Goal: Information Seeking & Learning: Check status

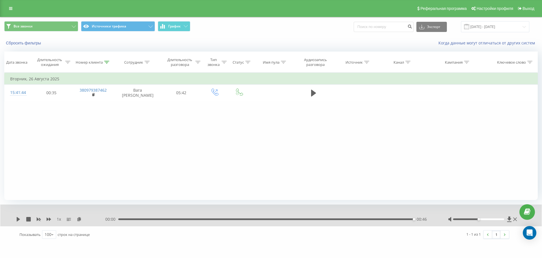
click at [106, 63] on icon at bounding box center [106, 62] width 5 height 3
drag, startPoint x: 98, startPoint y: 106, endPoint x: 17, endPoint y: 106, distance: 80.8
click at [26, 106] on div "Фильтровать по условию Равно Отмена OK Фильтровать по условию Содержит 38097938…" at bounding box center [271, 136] width 534 height 127
paste input "502912725"
click button "OK" at bounding box center [105, 113] width 24 height 7
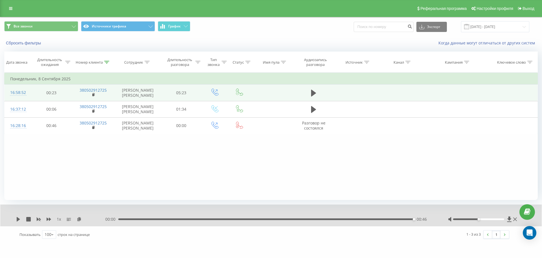
click at [312, 90] on td at bounding box center [314, 92] width 40 height 16
click at [313, 94] on icon at bounding box center [313, 93] width 5 height 7
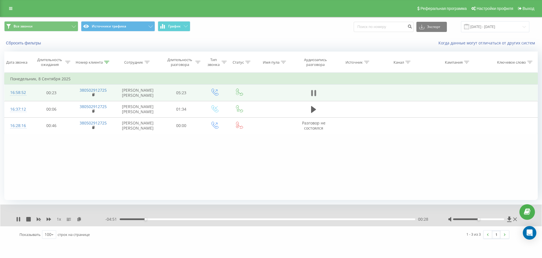
click at [315, 96] on icon at bounding box center [316, 93] width 2 height 6
click at [107, 60] on div at bounding box center [106, 62] width 5 height 5
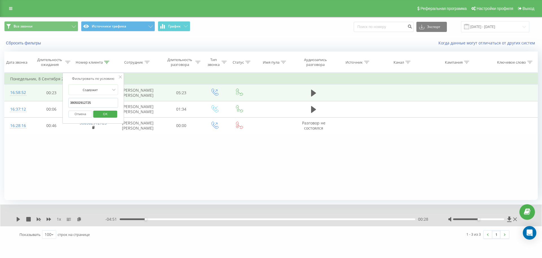
drag, startPoint x: 102, startPoint y: 103, endPoint x: 1, endPoint y: 103, distance: 101.1
click at [14, 103] on table "Фильтровать по условию Равно Отмена OK Фильтровать по условию Содержит 38050291…" at bounding box center [271, 103] width 534 height 61
paste input "935362859"
click button "OK" at bounding box center [105, 113] width 24 height 7
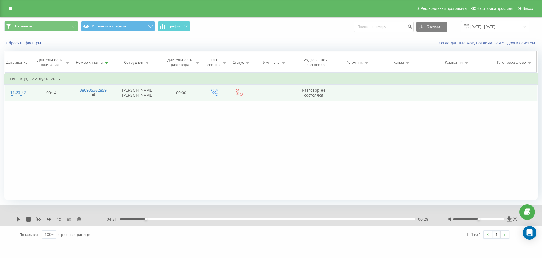
click at [105, 61] on icon at bounding box center [106, 62] width 5 height 3
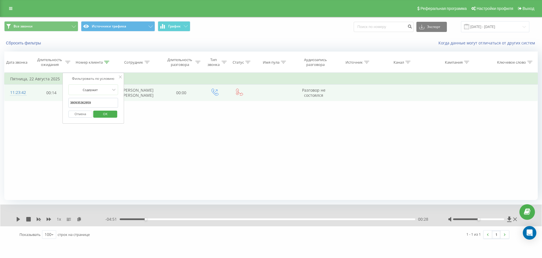
drag, startPoint x: 106, startPoint y: 105, endPoint x: 0, endPoint y: 107, distance: 106.5
click at [0, 105] on div "Все звонки Источники трафика График Экспорт .csv .xls .xlsx [DATE] - [DATE] Сбр…" at bounding box center [271, 130] width 542 height 226
paste input "675252134"
click button "OK" at bounding box center [105, 113] width 24 height 7
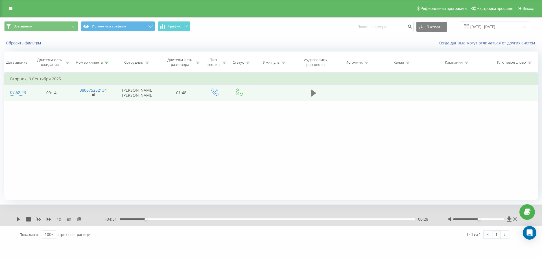
click at [311, 96] on icon at bounding box center [313, 93] width 5 height 8
click at [316, 96] on icon at bounding box center [316, 93] width 2 height 6
click at [316, 97] on icon at bounding box center [313, 93] width 5 height 8
click at [19, 220] on icon at bounding box center [19, 219] width 1 height 5
click at [105, 63] on icon at bounding box center [106, 62] width 5 height 3
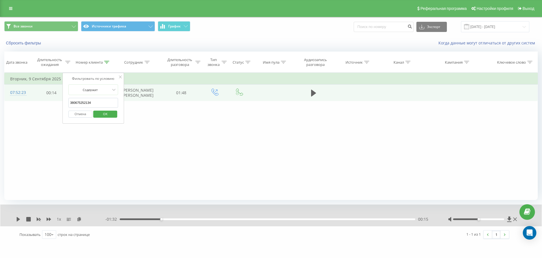
drag, startPoint x: 25, startPoint y: 104, endPoint x: 13, endPoint y: 104, distance: 12.1
click at [14, 101] on table "Фильтровать по условию Равно Отмена OK Фильтровать по условию Содержит 38067525…" at bounding box center [271, 87] width 534 height 28
paste input "506654077"
click button "OK" at bounding box center [105, 113] width 24 height 7
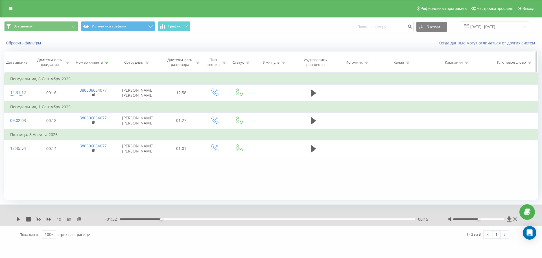
click at [108, 61] on icon at bounding box center [106, 62] width 5 height 3
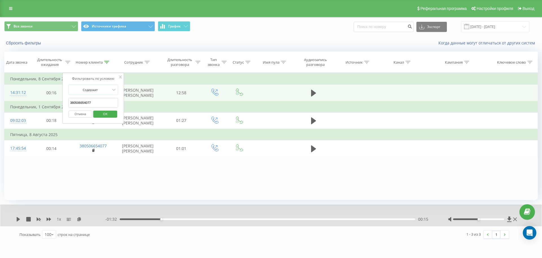
drag, startPoint x: 110, startPoint y: 104, endPoint x: 11, endPoint y: 104, distance: 99.1
click at [12, 104] on table "Фильтровать по условию Равно Отмена OK Фильтровать по условию Содержит 38050665…" at bounding box center [271, 115] width 534 height 84
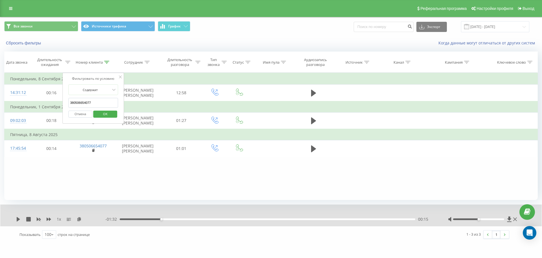
paste input "672594064"
click at [103, 118] on span "OK" at bounding box center [105, 113] width 16 height 9
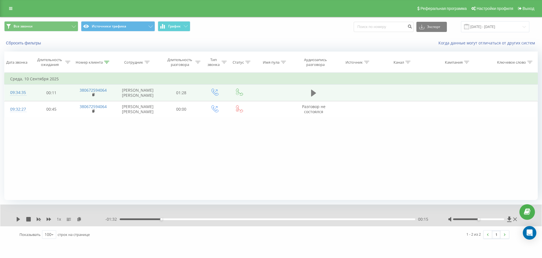
click at [314, 96] on icon at bounding box center [313, 93] width 5 height 7
click at [19, 220] on icon at bounding box center [18, 219] width 5 height 5
click at [106, 61] on icon at bounding box center [106, 62] width 5 height 3
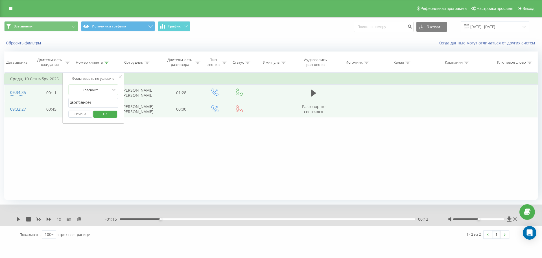
drag, startPoint x: 103, startPoint y: 104, endPoint x: 7, endPoint y: 107, distance: 96.1
click at [16, 106] on table "Фильтровать по условию Равно Отмена OK Фильтровать по условию Содержит 38067259…" at bounding box center [271, 95] width 534 height 45
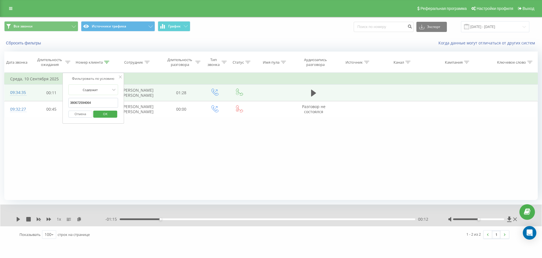
paste input "50524411"
click button "OK" at bounding box center [105, 113] width 24 height 7
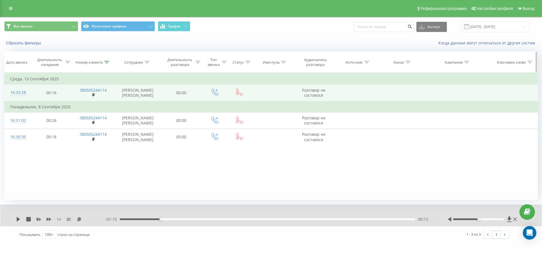
click at [110, 61] on div "Номер клиента" at bounding box center [93, 62] width 43 height 5
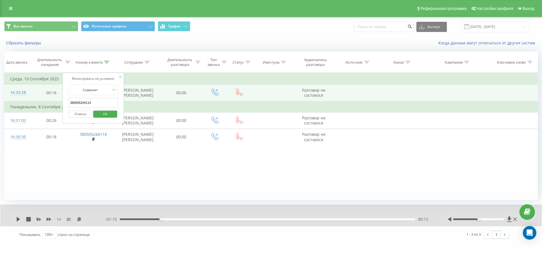
drag, startPoint x: 104, startPoint y: 104, endPoint x: 0, endPoint y: 103, distance: 103.7
click at [0, 103] on div "Все звонки Источники трафика График Экспорт .csv .xls .xlsx [DATE] - [DATE] Сбр…" at bounding box center [271, 130] width 542 height 226
paste input "304218"
click button "OK" at bounding box center [105, 113] width 24 height 7
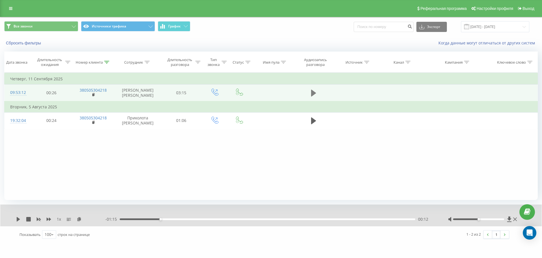
click at [311, 97] on icon at bounding box center [313, 93] width 5 height 8
click at [19, 219] on icon at bounding box center [19, 219] width 1 height 5
click at [108, 62] on icon at bounding box center [106, 62] width 5 height 3
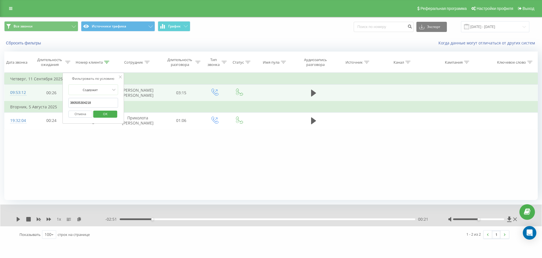
drag, startPoint x: 105, startPoint y: 105, endPoint x: 21, endPoint y: 102, distance: 84.2
click at [22, 102] on table "Фильтровать по условию Равно Отмена OK Фильтровать по условию Содержит 38050530…" at bounding box center [271, 101] width 534 height 56
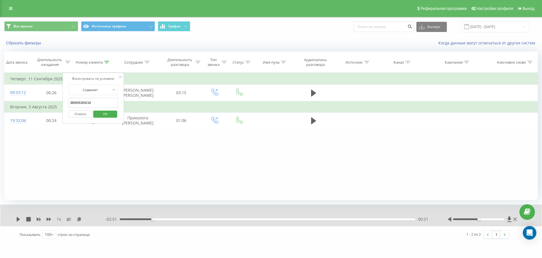
paste input "978509196"
click button "OK" at bounding box center [105, 113] width 24 height 7
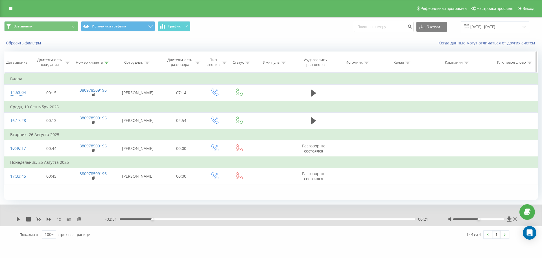
click at [108, 62] on icon at bounding box center [106, 62] width 5 height 3
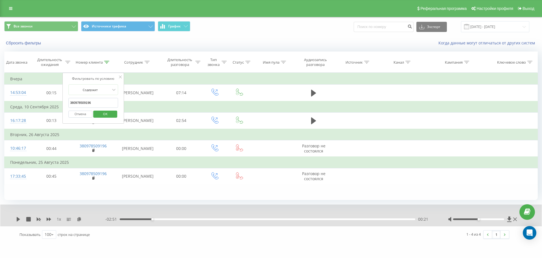
drag, startPoint x: 100, startPoint y: 103, endPoint x: 8, endPoint y: 102, distance: 91.2
click at [9, 102] on table "Фильтровать по условию Равно Отмена OK Фильтровать по условию Содержит 38097850…" at bounding box center [271, 129] width 534 height 112
paste input "82625538"
click button "OK" at bounding box center [105, 113] width 24 height 7
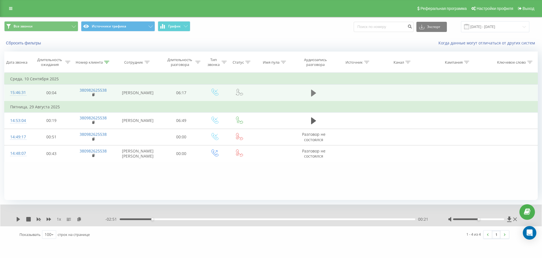
click at [312, 92] on icon at bounding box center [313, 93] width 5 height 7
click at [314, 95] on icon at bounding box center [313, 93] width 5 height 8
click at [107, 62] on icon at bounding box center [106, 62] width 5 height 3
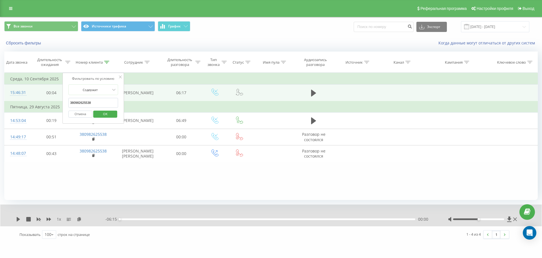
drag, startPoint x: 101, startPoint y: 101, endPoint x: 9, endPoint y: 106, distance: 91.4
click at [18, 106] on table "Фильтровать по условию Равно Отмена OK Фильтровать по условию Содержит 38098262…" at bounding box center [271, 117] width 534 height 89
paste input "77105714"
click button "OK" at bounding box center [105, 113] width 24 height 7
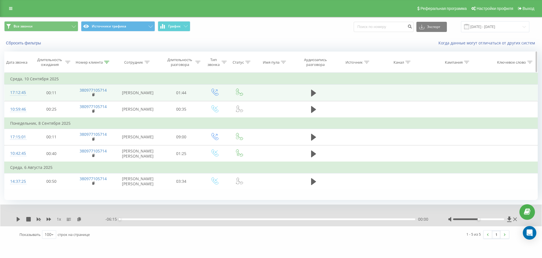
click at [109, 64] on div at bounding box center [106, 62] width 5 height 5
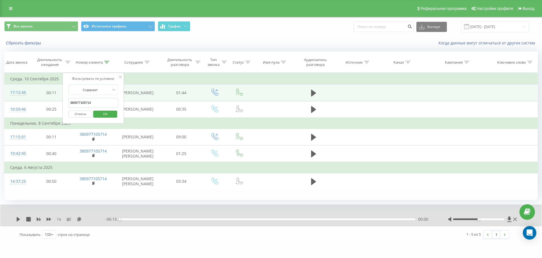
click at [121, 77] on icon at bounding box center [120, 76] width 3 height 3
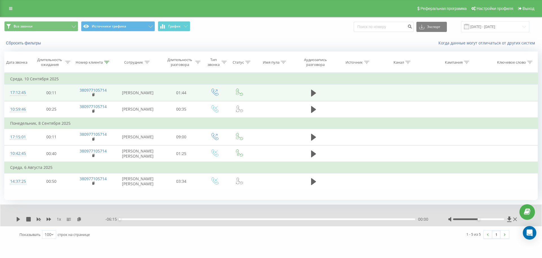
click at [318, 94] on td at bounding box center [314, 92] width 40 height 16
click at [312, 93] on icon at bounding box center [313, 93] width 5 height 7
click at [48, 217] on icon at bounding box center [49, 219] width 5 height 5
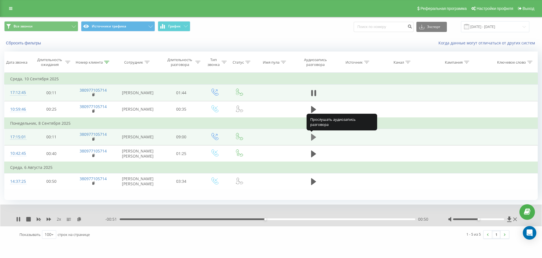
click at [317, 137] on button at bounding box center [314, 137] width 8 height 8
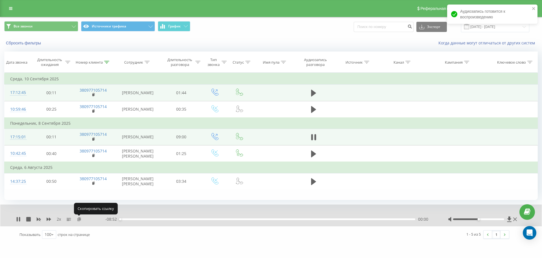
click at [79, 217] on icon at bounding box center [79, 219] width 5 height 4
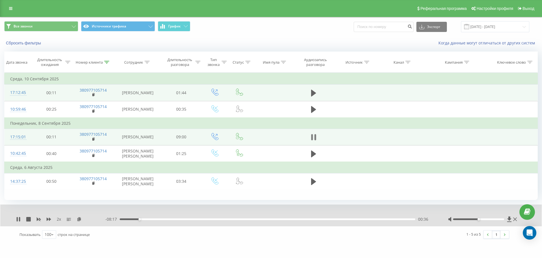
click at [315, 134] on icon at bounding box center [313, 137] width 5 height 8
click at [109, 62] on icon at bounding box center [106, 62] width 5 height 3
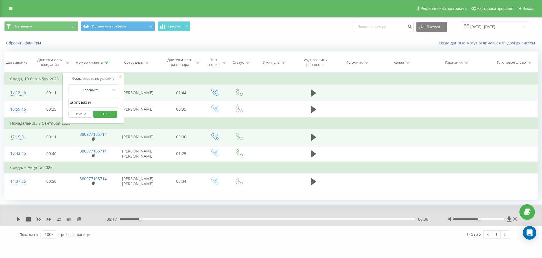
drag, startPoint x: 100, startPoint y: 103, endPoint x: 0, endPoint y: 100, distance: 100.0
click at [0, 100] on div "Все звонки Источники трафика График Экспорт .csv .xls .xlsx [DATE] - [DATE] Сбр…" at bounding box center [271, 130] width 542 height 226
paste input "84556976"
click button "OK" at bounding box center [105, 113] width 24 height 7
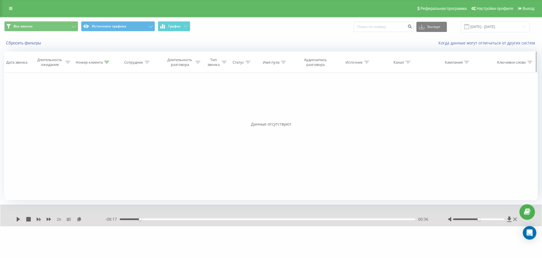
click at [106, 62] on icon at bounding box center [106, 62] width 5 height 3
drag, startPoint x: 103, startPoint y: 106, endPoint x: 0, endPoint y: 107, distance: 102.5
click at [0, 107] on div "Все звонки Источники трафика График Экспорт .csv .xls .xlsx [DATE] - [DATE] Сбр…" at bounding box center [271, 121] width 542 height 209
paste input "50443882"
click button "OK" at bounding box center [105, 113] width 24 height 7
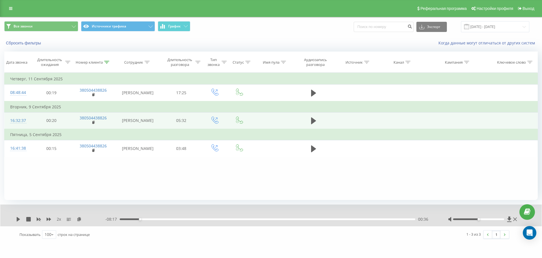
click at [308, 118] on td at bounding box center [314, 120] width 40 height 17
click at [314, 122] on icon at bounding box center [313, 120] width 5 height 7
click at [316, 123] on icon at bounding box center [316, 121] width 2 height 6
click at [107, 64] on div at bounding box center [106, 62] width 5 height 5
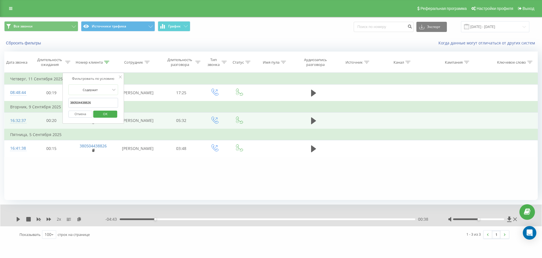
drag, startPoint x: 96, startPoint y: 104, endPoint x: 8, endPoint y: 109, distance: 88.8
click at [15, 105] on table "Фильтровать по условию Равно Отмена OK Фильтровать по условию Содержит 38050443…" at bounding box center [271, 115] width 534 height 84
paste input "981047172"
click button "OK" at bounding box center [105, 113] width 24 height 7
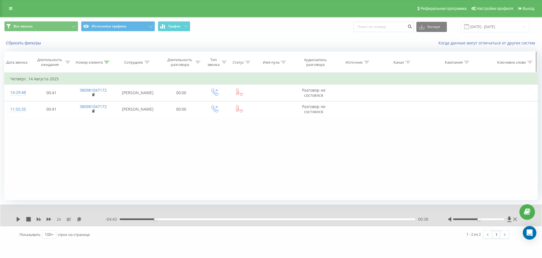
click at [108, 62] on icon at bounding box center [106, 62] width 5 height 3
drag, startPoint x: 102, startPoint y: 103, endPoint x: 0, endPoint y: 105, distance: 101.7
click at [0, 104] on div "Все звонки Источники трафика График Экспорт .csv .xls .xlsx [DATE] - [DATE] Сбр…" at bounding box center [271, 130] width 542 height 226
paste input "63771859"
click button "OK" at bounding box center [105, 113] width 24 height 7
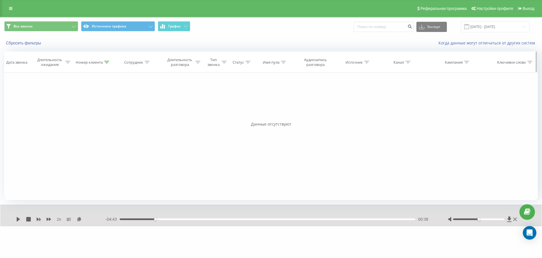
click at [105, 63] on icon at bounding box center [106, 62] width 5 height 3
drag, startPoint x: 107, startPoint y: 105, endPoint x: 0, endPoint y: 115, distance: 107.5
click at [6, 115] on div "Фильтровать по условию Равно Отмена OK Фильтровать по условию Содержит 38096377…" at bounding box center [271, 136] width 534 height 127
paste input "503326761"
click button "OK" at bounding box center [105, 113] width 24 height 7
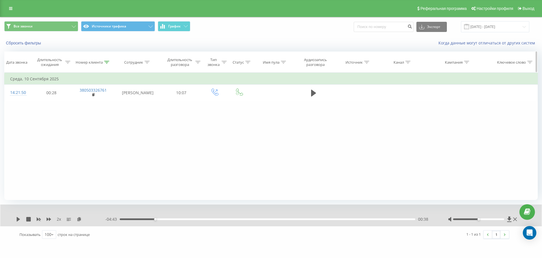
click at [109, 61] on icon at bounding box center [106, 62] width 5 height 3
drag, startPoint x: 101, startPoint y: 103, endPoint x: 0, endPoint y: 103, distance: 101.4
click at [0, 103] on div "Все звонки Источники трафика График Экспорт .csv .xls .xlsx [DATE] - [DATE] Сбр…" at bounding box center [271, 130] width 542 height 226
paste input "974732119"
click button "OK" at bounding box center [105, 113] width 24 height 7
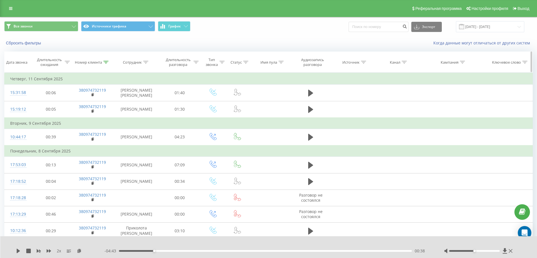
click at [107, 59] on th "Номер клиента" at bounding box center [92, 62] width 42 height 21
click at [107, 63] on icon at bounding box center [105, 62] width 5 height 3
drag, startPoint x: 99, startPoint y: 103, endPoint x: 0, endPoint y: 104, distance: 99.1
click at [0, 104] on div "Все звонки Источники трафика График Экспорт .csv .xls .xlsx [DATE] - [DATE] Сбр…" at bounding box center [268, 213] width 537 height 392
paste input "68542937"
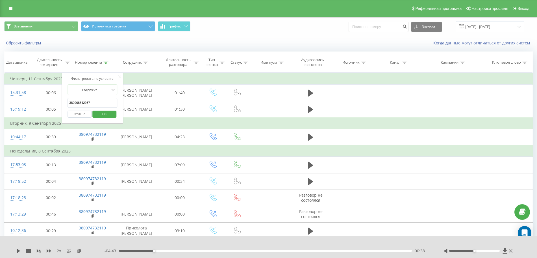
click button "OK" at bounding box center [104, 113] width 24 height 7
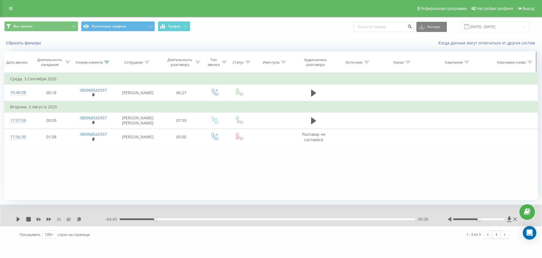
click at [109, 62] on icon at bounding box center [106, 62] width 5 height 3
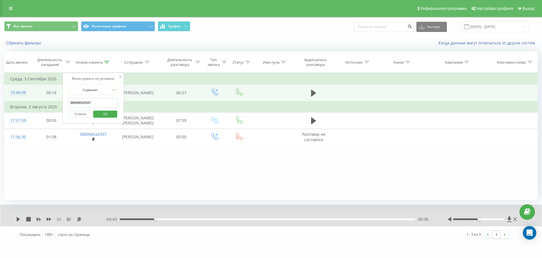
drag, startPoint x: 64, startPoint y: 103, endPoint x: 41, endPoint y: 98, distance: 23.7
click at [44, 98] on table "Фильтровать по условию Равно Отмена OK Фильтровать по условию Содержит 38096854…" at bounding box center [271, 109] width 534 height 73
paste input "677475283"
click button "OK" at bounding box center [105, 113] width 24 height 7
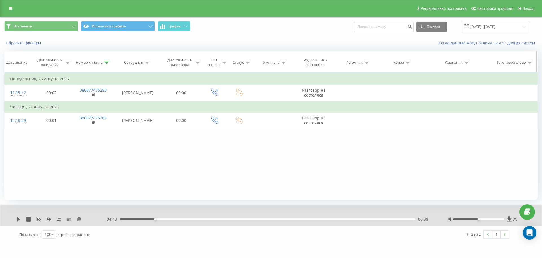
click at [106, 62] on icon at bounding box center [106, 62] width 5 height 3
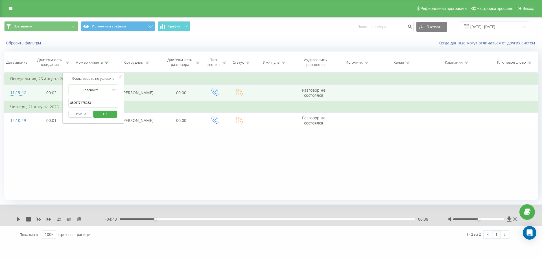
drag, startPoint x: 98, startPoint y: 106, endPoint x: 53, endPoint y: 105, distance: 45.2
click at [54, 105] on table "Фильтровать по условию Равно Отмена OK Фильтровать по условию Содержит 38067747…" at bounding box center [271, 101] width 534 height 56
paste input "720945"
click button "OK" at bounding box center [105, 113] width 24 height 7
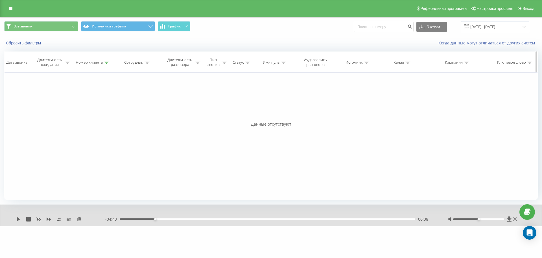
click at [107, 63] on icon at bounding box center [106, 62] width 5 height 3
drag, startPoint x: 61, startPoint y: 102, endPoint x: 5, endPoint y: 102, distance: 56.2
click at [8, 102] on div "Фильтровать по условию Равно Отмена OK Фильтровать по условию Содержит 38067772…" at bounding box center [271, 136] width 534 height 127
click button "OK" at bounding box center [105, 113] width 24 height 7
click at [108, 64] on div at bounding box center [106, 62] width 5 height 5
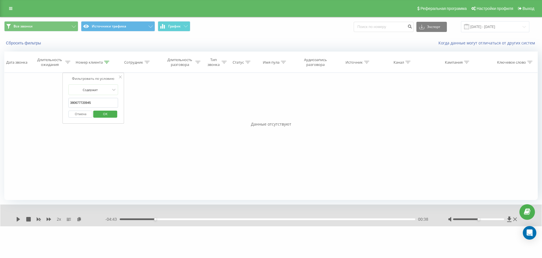
click at [17, 105] on div "Фильтровать по условию Равно Отмена OK Фильтровать по условию Содержит 38067772…" at bounding box center [271, 136] width 534 height 127
paste input "958729577"
click button "OK" at bounding box center [105, 113] width 24 height 7
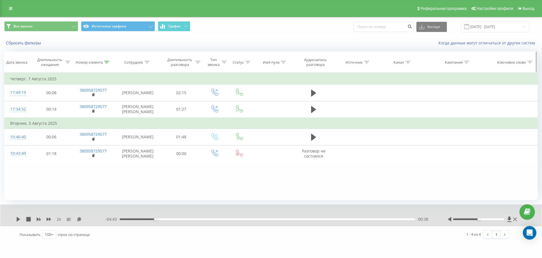
click at [110, 64] on div "Номер клиента" at bounding box center [93, 62] width 43 height 5
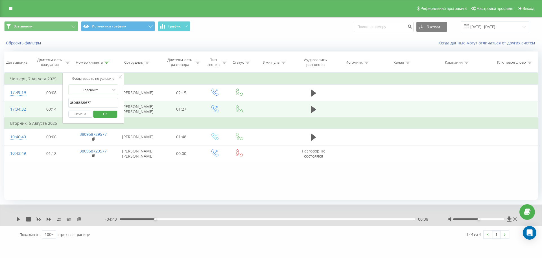
click at [14, 105] on table "Фильтровать по условию Равно Отмена OK Фильтровать по условию Содержит 38095872…" at bounding box center [271, 117] width 534 height 89
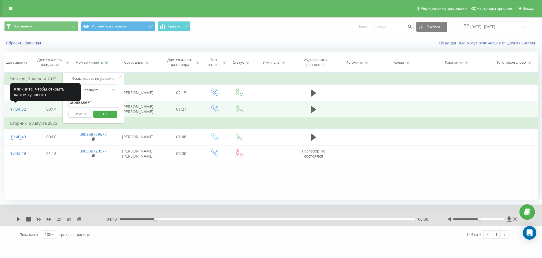
paste input "64998144"
click button "OK" at bounding box center [105, 113] width 24 height 7
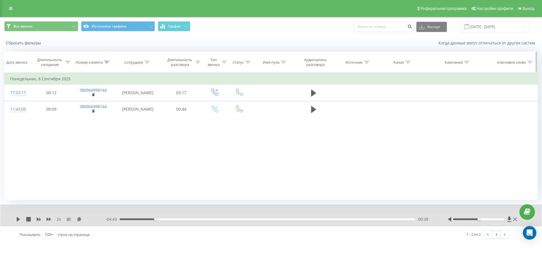
click at [107, 61] on icon at bounding box center [106, 62] width 5 height 3
drag, startPoint x: 102, startPoint y: 98, endPoint x: 92, endPoint y: 101, distance: 9.7
click at [92, 101] on input "380964998144" at bounding box center [93, 103] width 50 height 10
drag, startPoint x: 8, startPoint y: 103, endPoint x: 0, endPoint y: 103, distance: 8.5
click at [0, 103] on div "Все звонки Источники трафика График Экспорт .csv .xls .xlsx [DATE] - [DATE] Сбр…" at bounding box center [271, 130] width 542 height 226
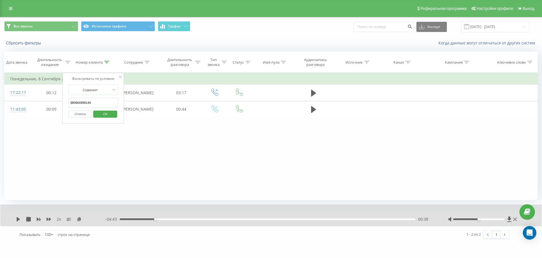
paste input "637198633"
click button "OK" at bounding box center [105, 113] width 24 height 7
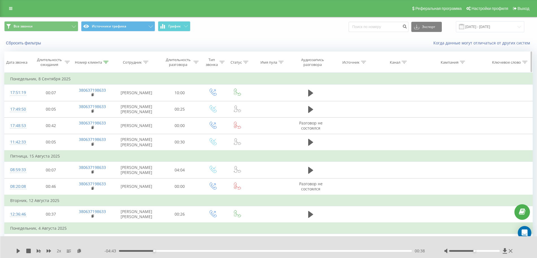
click at [107, 63] on icon at bounding box center [105, 62] width 5 height 3
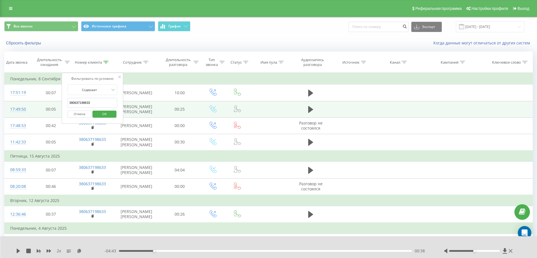
drag, startPoint x: 43, startPoint y: 106, endPoint x: 24, endPoint y: 107, distance: 18.9
click at [26, 106] on table "Фильтровать по условию Равно Отмена OK Фильтровать по условию Содержит 38063719…" at bounding box center [268, 175] width 528 height 205
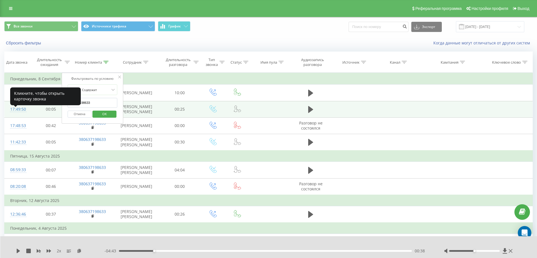
paste input "93680188"
click button "OK" at bounding box center [104, 113] width 24 height 7
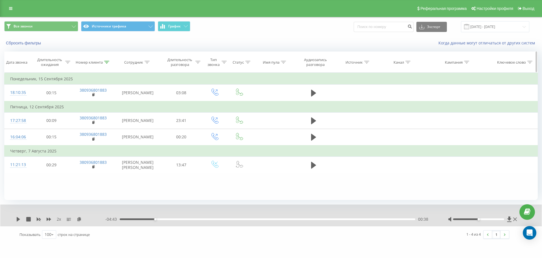
click at [106, 61] on icon at bounding box center [106, 62] width 5 height 3
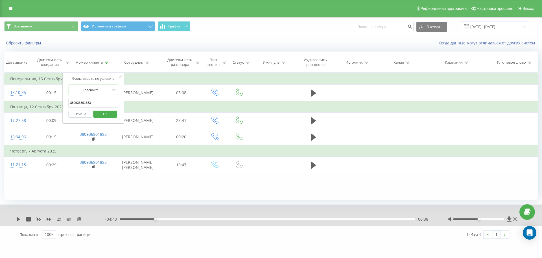
drag, startPoint x: 99, startPoint y: 102, endPoint x: 0, endPoint y: 109, distance: 99.1
click at [0, 109] on div "Все звонки Источники трафика График Экспорт .csv .xls .xlsx [DATE] - [DATE] Сбр…" at bounding box center [271, 130] width 542 height 226
paste input "503681408"
click button "OK" at bounding box center [105, 113] width 24 height 7
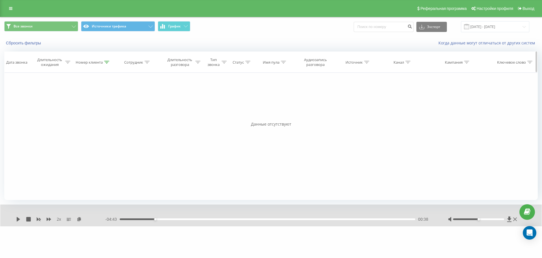
click at [108, 62] on icon at bounding box center [106, 62] width 5 height 3
drag, startPoint x: 44, startPoint y: 105, endPoint x: 0, endPoint y: 109, distance: 44.5
click at [0, 109] on div "Все звонки Источники трафика График Экспорт .csv .xls .xlsx [DATE] - [DATE] Сбр…" at bounding box center [271, 121] width 542 height 209
click at [108, 114] on span "OK" at bounding box center [105, 113] width 16 height 9
click at [105, 62] on icon at bounding box center [106, 62] width 5 height 3
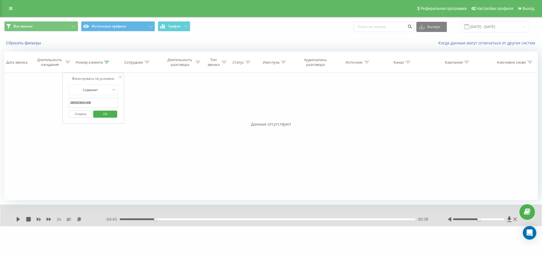
drag, startPoint x: 97, startPoint y: 103, endPoint x: 29, endPoint y: 97, distance: 68.3
click at [29, 97] on div "Фильтровать по условию Равно Отмена OK Фильтровать по условию Содержит 38050368…" at bounding box center [271, 136] width 534 height 127
paste input "082517"
click button "OK" at bounding box center [105, 113] width 24 height 7
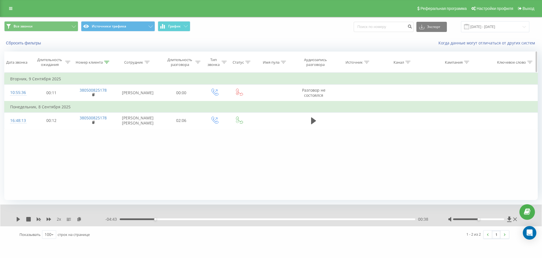
click at [109, 61] on icon at bounding box center [106, 62] width 5 height 3
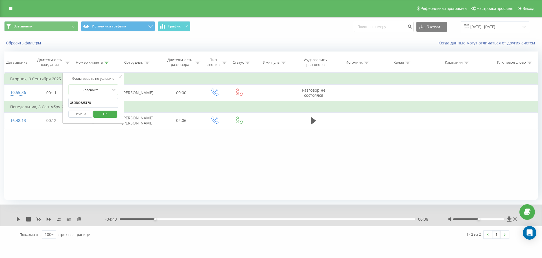
drag, startPoint x: 45, startPoint y: 105, endPoint x: 26, endPoint y: 105, distance: 18.4
click at [35, 105] on table "Фильтровать по условию Равно Отмена OK Фильтровать по условию Содержит 38050082…" at bounding box center [271, 101] width 534 height 56
paste input "673178304"
click button "OK" at bounding box center [105, 113] width 24 height 7
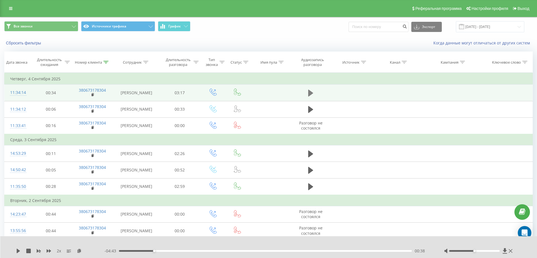
click at [312, 94] on icon at bounding box center [310, 93] width 5 height 7
click at [108, 61] on icon at bounding box center [105, 62] width 5 height 3
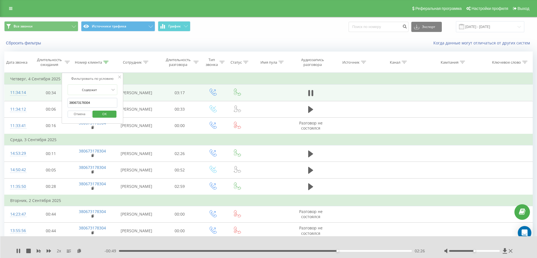
drag, startPoint x: 99, startPoint y: 103, endPoint x: 12, endPoint y: 102, distance: 86.7
click at [13, 103] on table "Фильтровать по условию Равно Отмена OK Фильтровать по условию Содержит 38067317…" at bounding box center [268, 228] width 528 height 310
paste input "96467433"
click button "OK" at bounding box center [104, 113] width 24 height 7
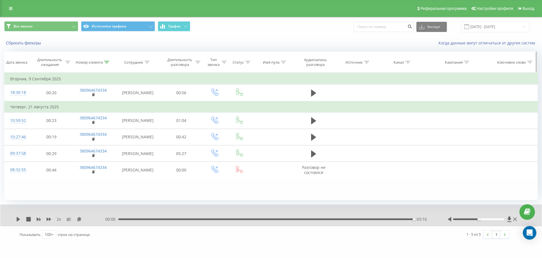
click at [109, 62] on icon at bounding box center [106, 62] width 5 height 3
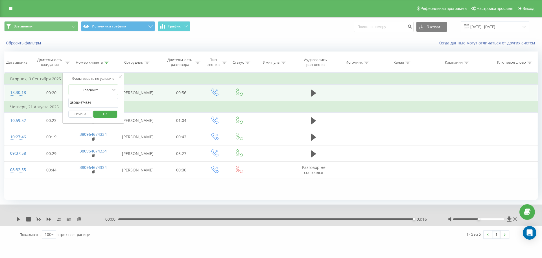
drag, startPoint x: 104, startPoint y: 101, endPoint x: 5, endPoint y: 104, distance: 99.2
click at [5, 104] on table "Фильтровать по условию Равно Отмена OK Фильтровать по условию Содержит 38096467…" at bounding box center [271, 125] width 534 height 105
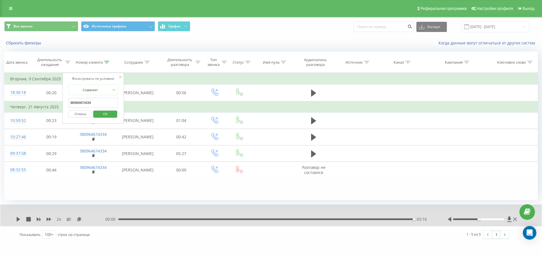
paste input "54847283"
click button "OK" at bounding box center [105, 113] width 24 height 7
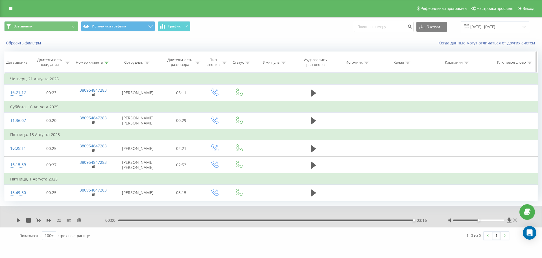
click at [109, 63] on icon at bounding box center [106, 62] width 5 height 3
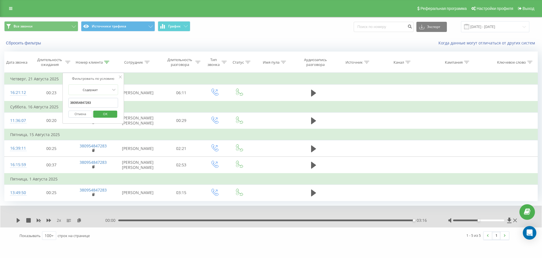
drag, startPoint x: 78, startPoint y: 100, endPoint x: 0, endPoint y: 102, distance: 78.3
click at [0, 102] on div "Все звонки Источники трафика График Экспорт .csv .xls .xlsx [DATE] - [DATE] Сбр…" at bounding box center [271, 130] width 542 height 227
paste input "639767259"
click button "OK" at bounding box center [105, 113] width 24 height 7
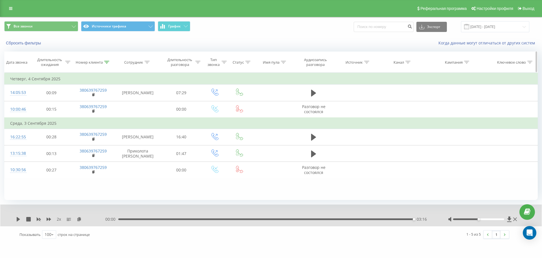
click at [108, 62] on icon at bounding box center [106, 62] width 5 height 3
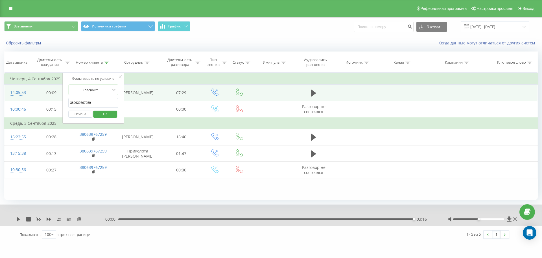
drag, startPoint x: 85, startPoint y: 101, endPoint x: 18, endPoint y: 101, distance: 66.7
click at [18, 101] on table "Фильтровать по условию Равно Отмена OK Фильтровать по условию Содержит 38063976…" at bounding box center [271, 125] width 534 height 105
click button "OK" at bounding box center [105, 113] width 24 height 7
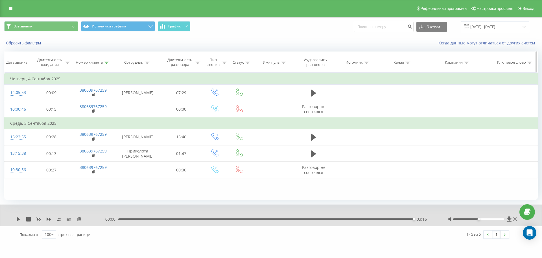
click at [105, 61] on icon at bounding box center [106, 62] width 5 height 3
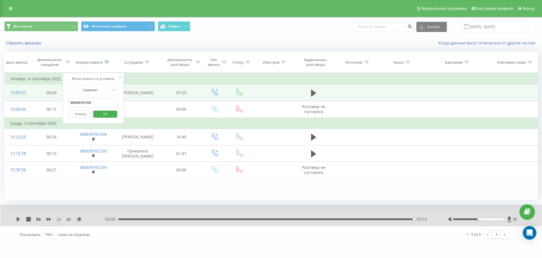
drag, startPoint x: 48, startPoint y: 97, endPoint x: 26, endPoint y: 101, distance: 22.4
click at [26, 101] on table "Фильтровать по условию Равно Отмена OK Фильтровать по условию Содержит 38063976…" at bounding box center [271, 125] width 534 height 105
paste input "983507037"
click button "OK" at bounding box center [105, 113] width 24 height 7
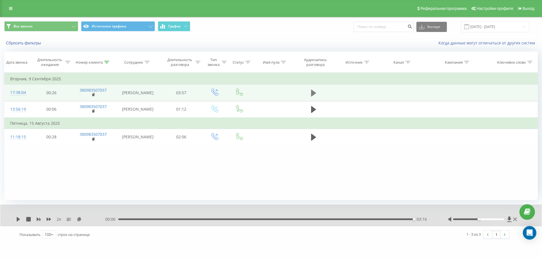
click at [315, 95] on icon at bounding box center [313, 93] width 5 height 7
click at [105, 61] on icon at bounding box center [106, 62] width 5 height 3
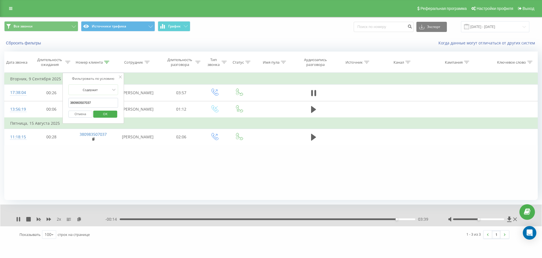
drag, startPoint x: 61, startPoint y: 102, endPoint x: 1, endPoint y: 102, distance: 60.2
click at [10, 102] on table "Фильтровать по условию Равно Отмена OK Фильтровать по условию Содержит 38098350…" at bounding box center [271, 109] width 534 height 73
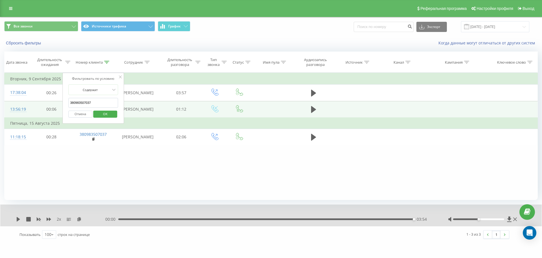
drag, startPoint x: 93, startPoint y: 106, endPoint x: 16, endPoint y: 106, distance: 77.1
click at [33, 106] on table "Фильтровать по условию Равно Отмена OK Фильтровать по условию Содержит 38098350…" at bounding box center [271, 109] width 534 height 73
paste input "0505986685"
type input "0505986685"
click button "OK" at bounding box center [105, 113] width 24 height 7
